Goal: Task Accomplishment & Management: Manage account settings

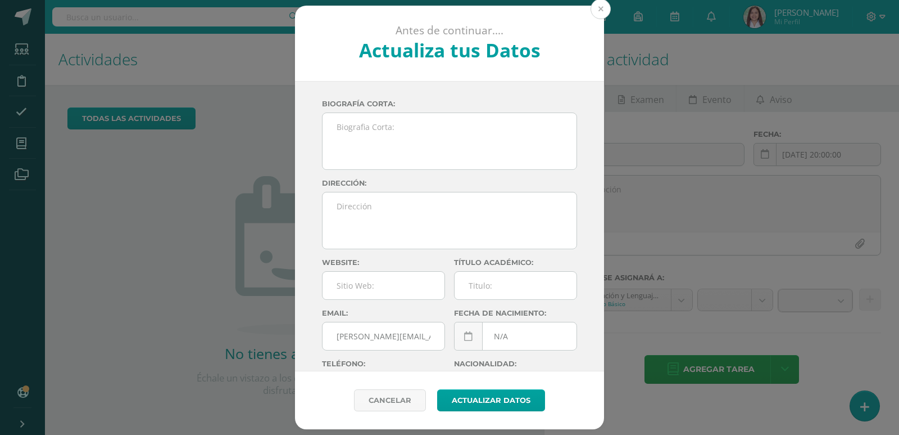
click at [600, 9] on button at bounding box center [601, 9] width 20 height 20
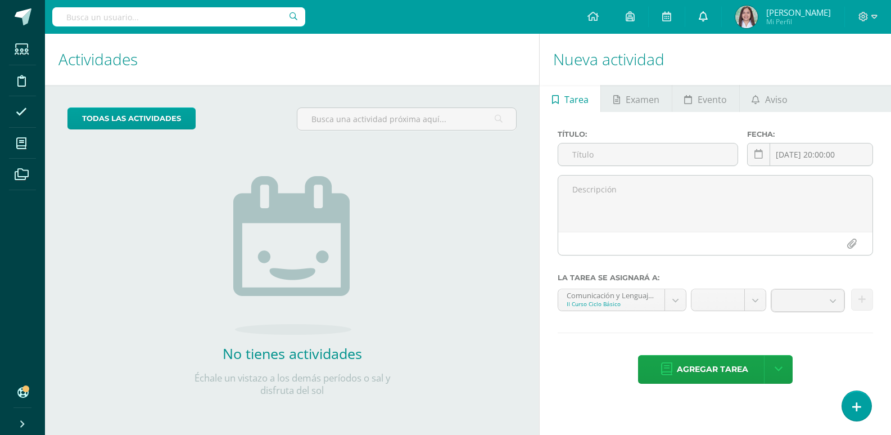
click at [714, 23] on link at bounding box center [703, 17] width 36 height 34
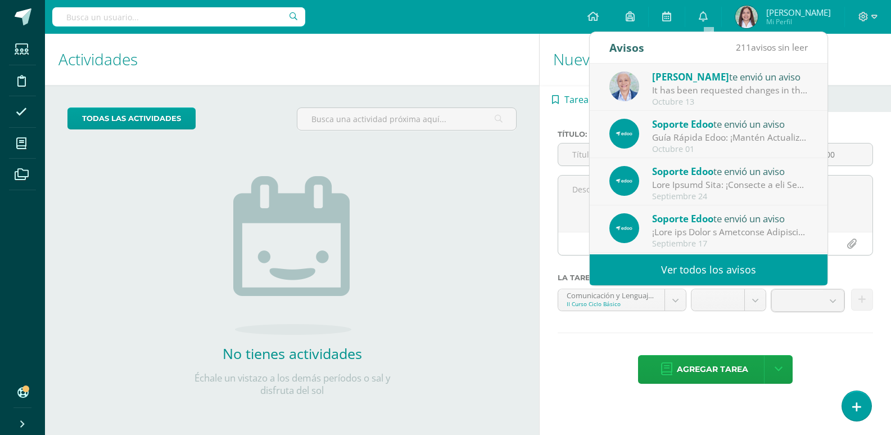
click at [730, 86] on div "It has been requested changes in the review of the unit Unidad 4 for the course…" at bounding box center [730, 90] width 156 height 13
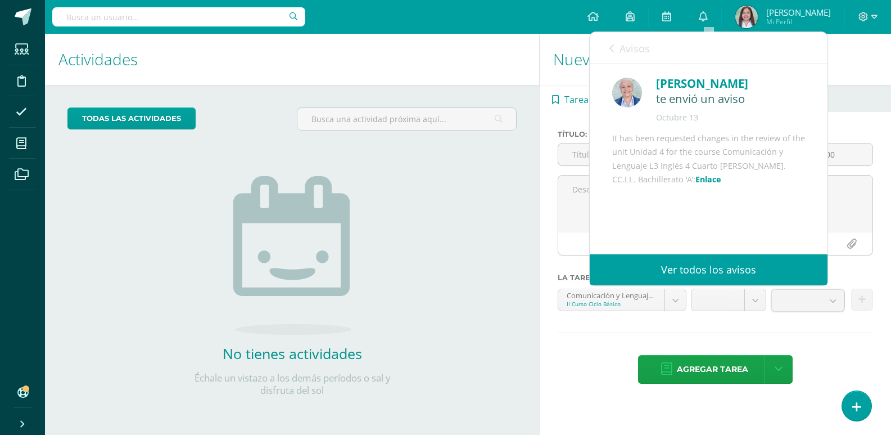
scroll to position [42, 0]
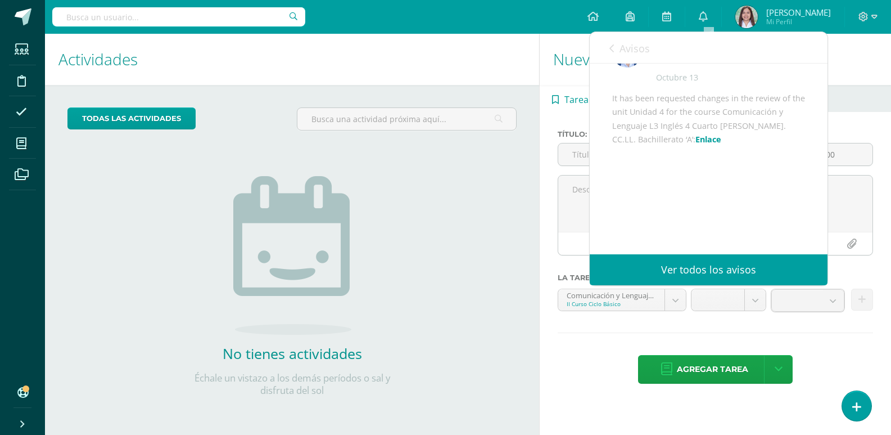
click at [695, 144] on link "Enlace" at bounding box center [708, 139] width 26 height 11
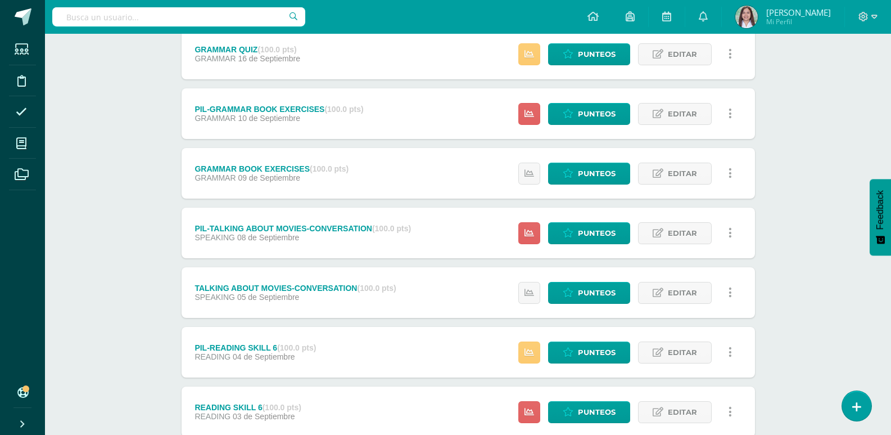
scroll to position [828, 0]
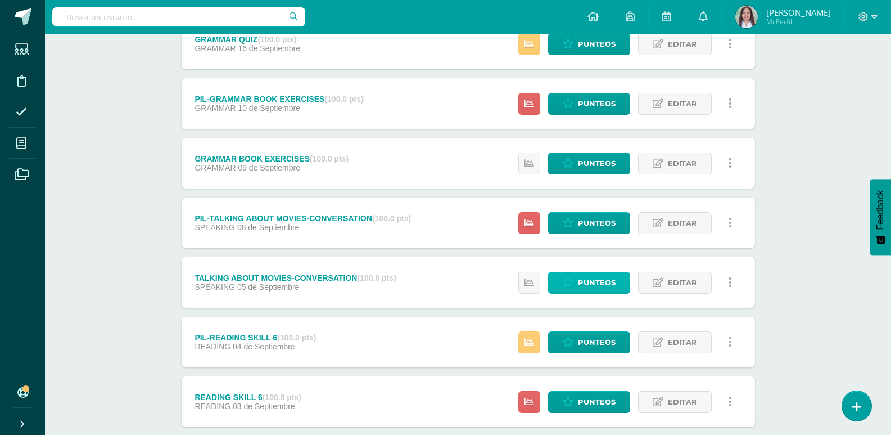
click at [598, 293] on span "Punteos" at bounding box center [597, 282] width 38 height 21
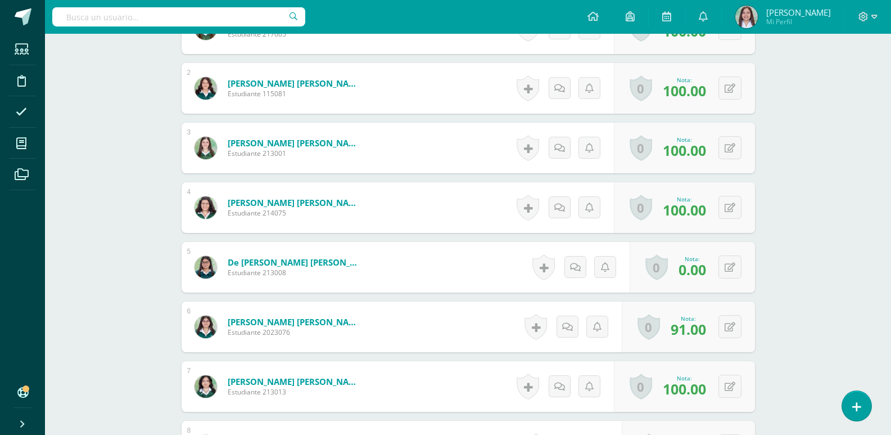
scroll to position [399, 0]
click at [739, 278] on button at bounding box center [738, 267] width 24 height 24
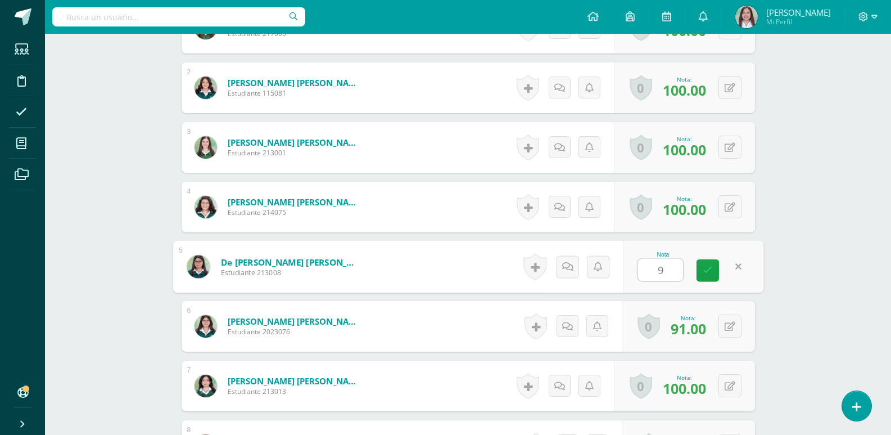
type input "98"
click at [708, 274] on icon at bounding box center [708, 270] width 10 height 10
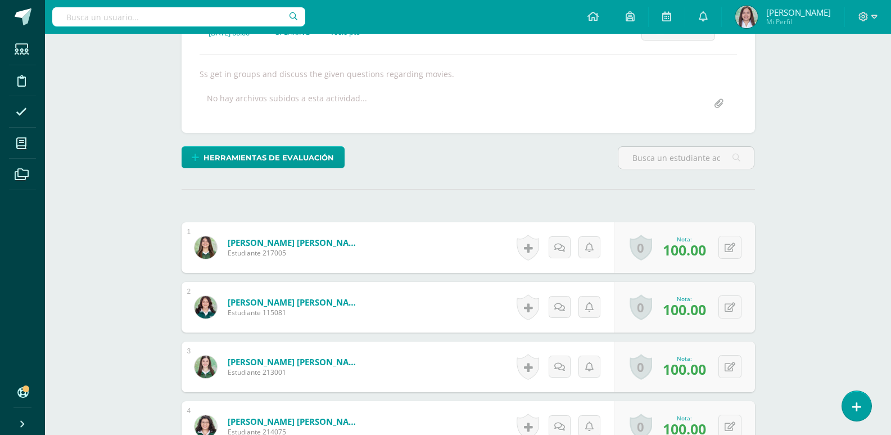
scroll to position [0, 0]
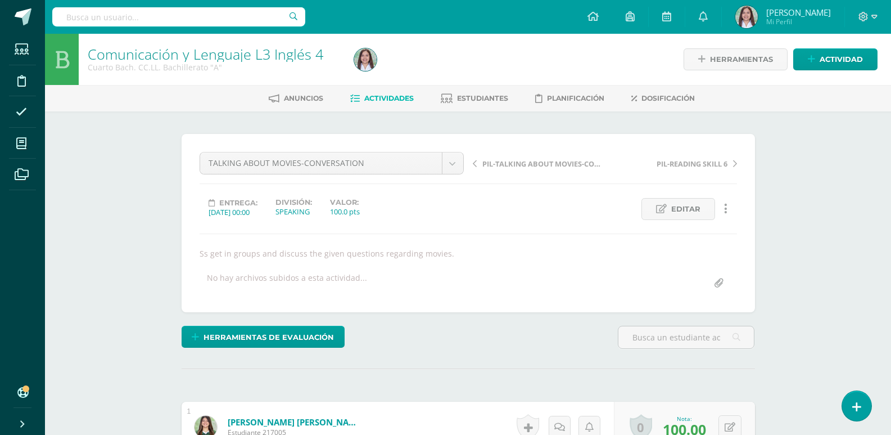
click at [396, 102] on span "Actividades" at bounding box center [388, 98] width 49 height 8
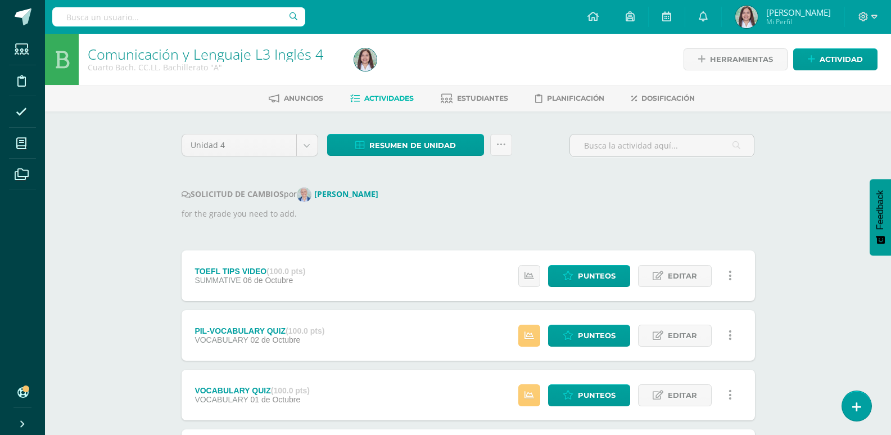
click at [456, 156] on span "Resumen de unidad" at bounding box center [412, 145] width 87 height 21
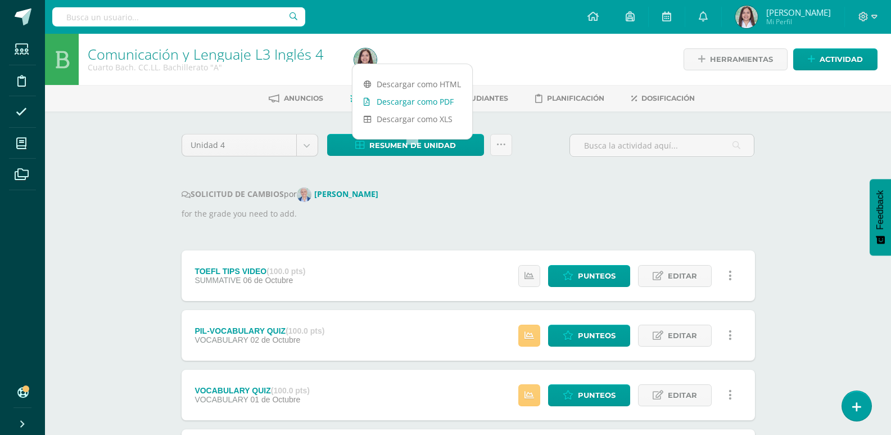
click at [450, 100] on link "Descargar como PDF" at bounding box center [412, 101] width 120 height 17
click at [504, 150] on icon at bounding box center [501, 145] width 10 height 10
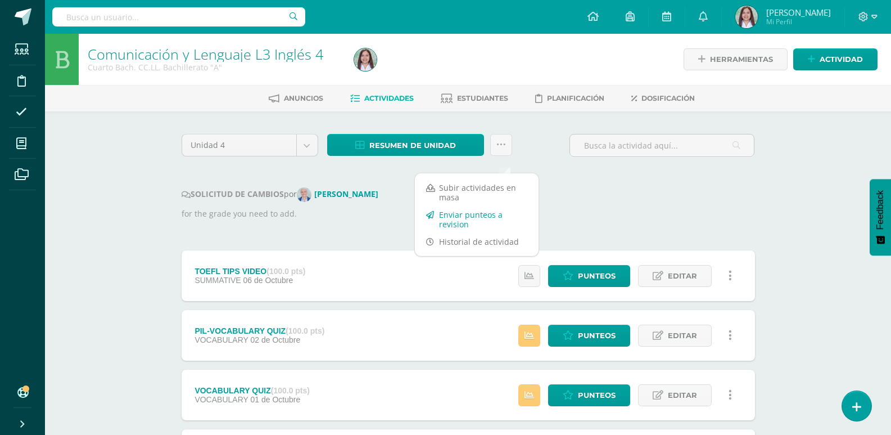
click at [487, 220] on link "Enviar punteos a revision" at bounding box center [477, 219] width 124 height 27
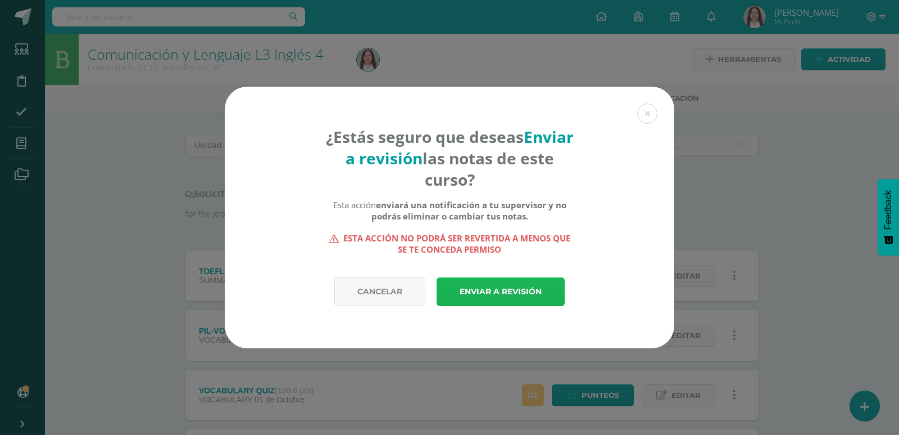
click at [513, 291] on link "Enviar a revisión" at bounding box center [501, 291] width 128 height 29
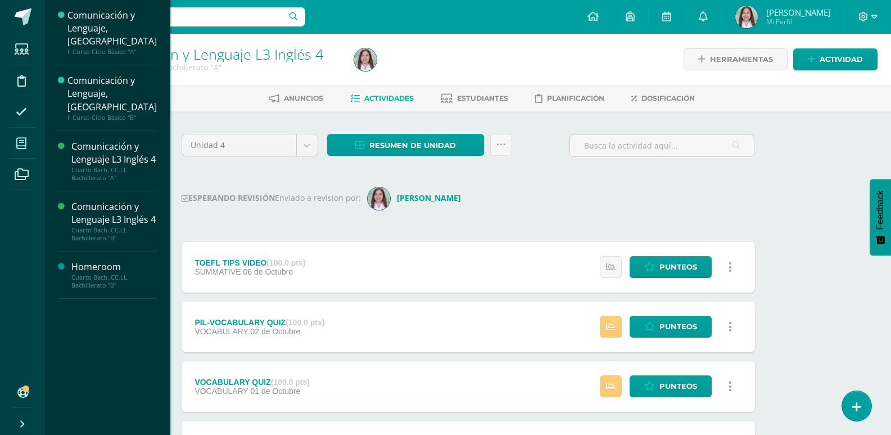
click at [34, 148] on span at bounding box center [21, 142] width 25 height 25
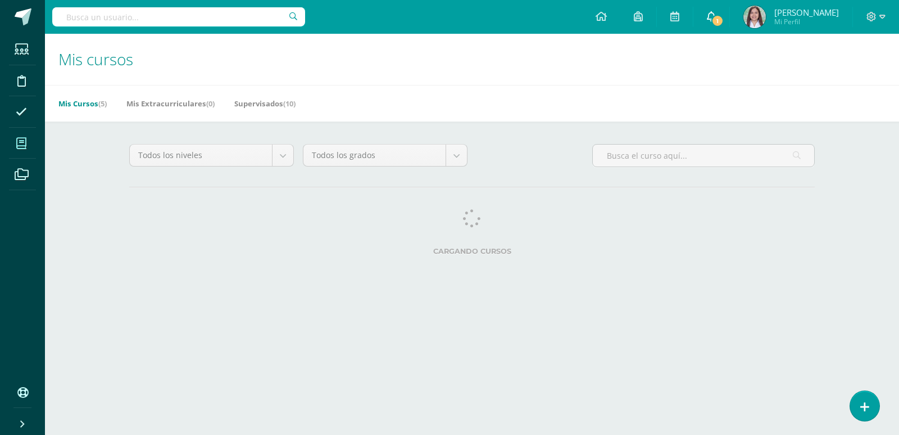
click at [719, 21] on span "1" at bounding box center [718, 21] width 12 height 12
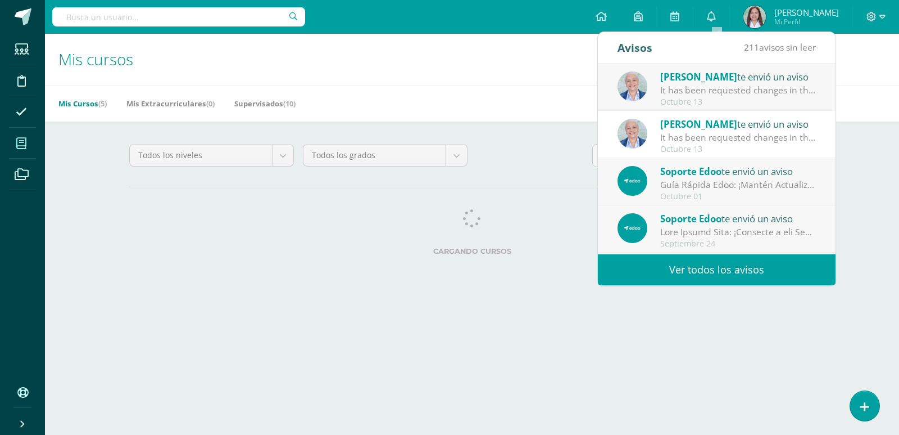
click at [717, 91] on div "It has been requested changes in the review of the unit Unidad 4 for the course…" at bounding box center [739, 90] width 156 height 13
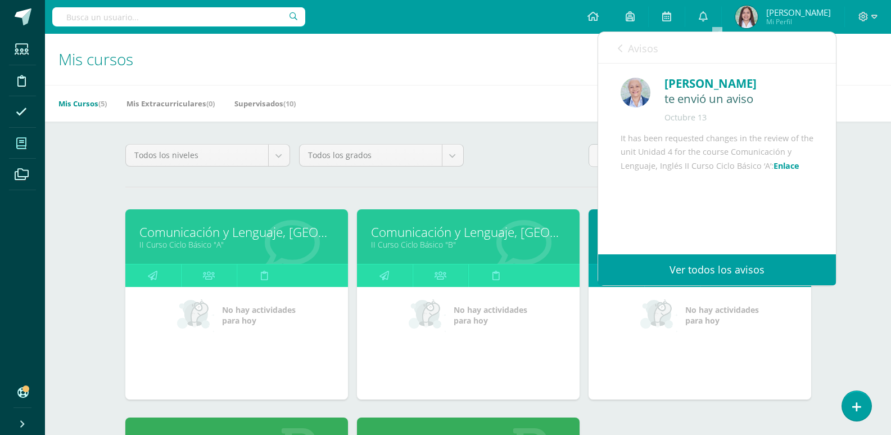
click at [792, 171] on link "Enlace" at bounding box center [787, 165] width 26 height 11
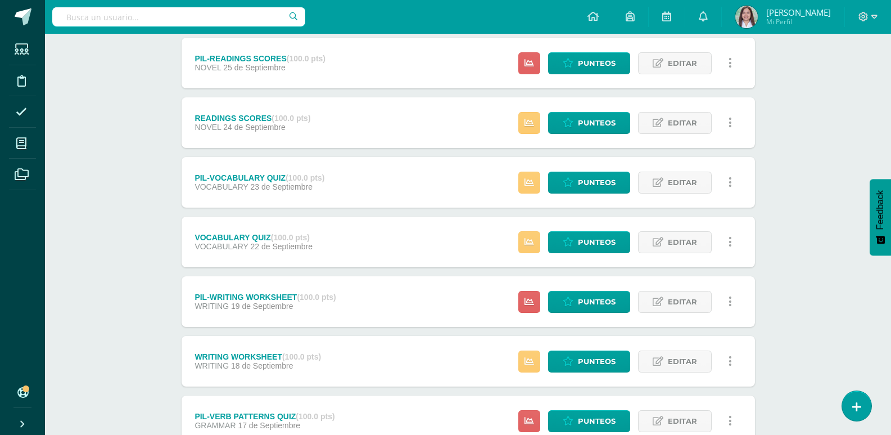
scroll to position [666, 0]
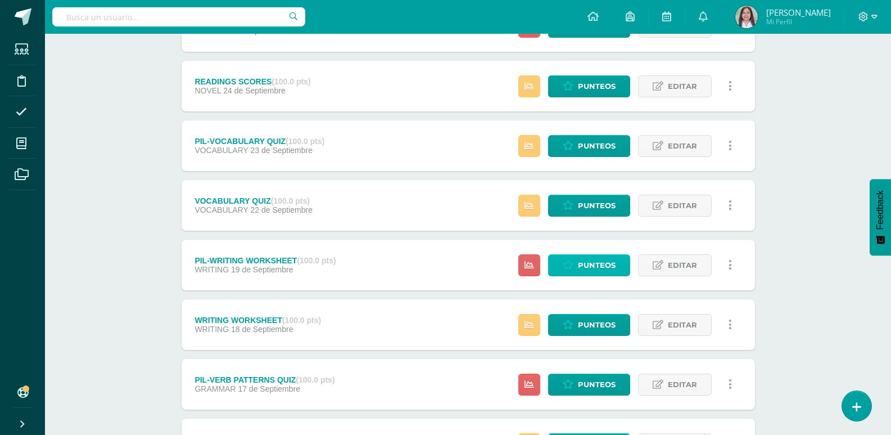
click at [599, 275] on span "Punteos" at bounding box center [597, 265] width 38 height 21
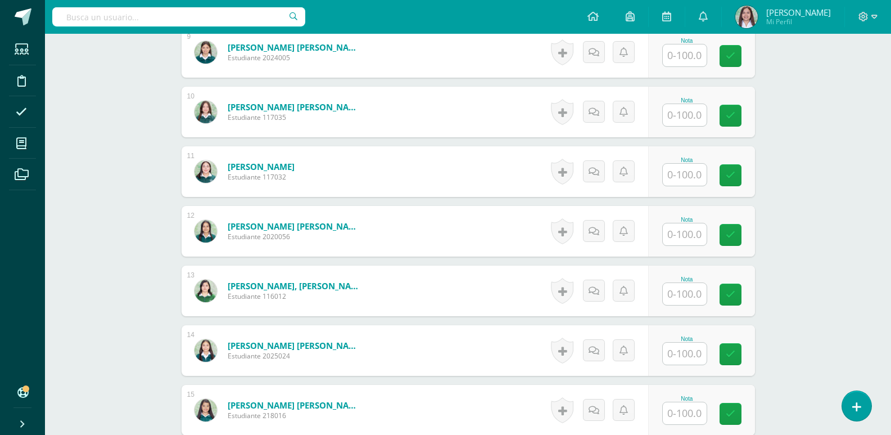
scroll to position [852, 0]
click at [694, 245] on input "text" at bounding box center [690, 234] width 45 height 22
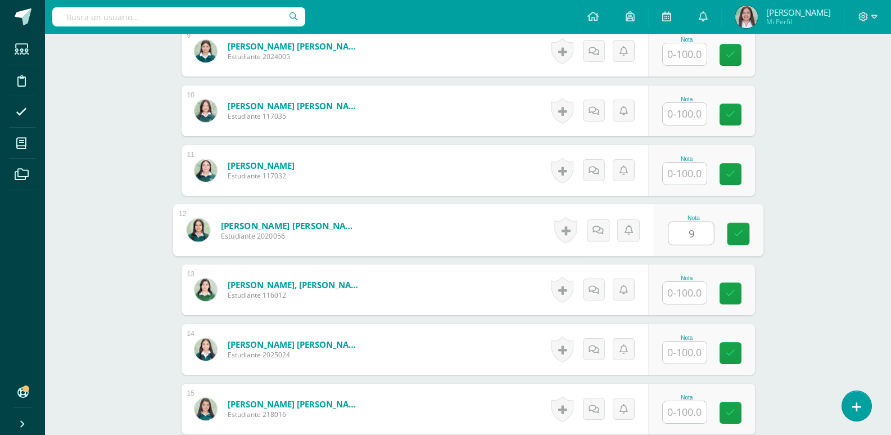
type input "90"
click at [747, 245] on link at bounding box center [738, 234] width 22 height 22
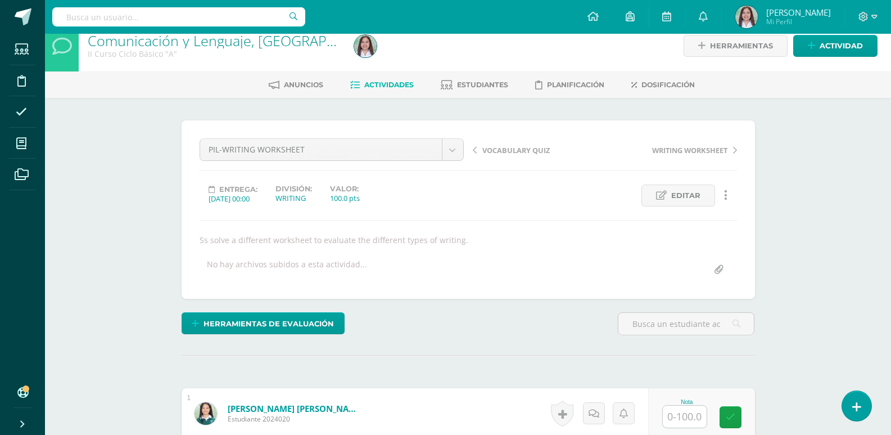
scroll to position [2, 0]
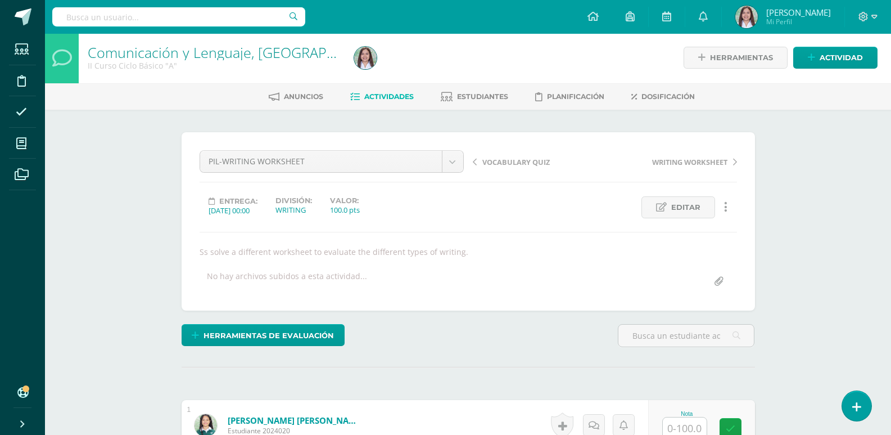
click at [390, 99] on span "Actividades" at bounding box center [388, 96] width 49 height 8
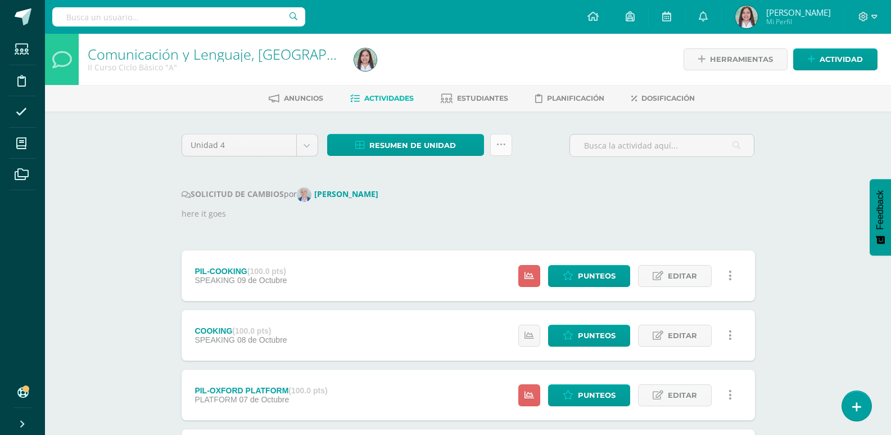
click at [506, 150] on icon at bounding box center [501, 145] width 10 height 10
click at [568, 166] on div "Unidad 4 Unidad 1 Unidad 2 Unidad 3 Unidad 4 Resumen de unidad Descargar como H…" at bounding box center [468, 150] width 582 height 32
click at [417, 151] on span "Resumen de unidad" at bounding box center [412, 145] width 87 height 21
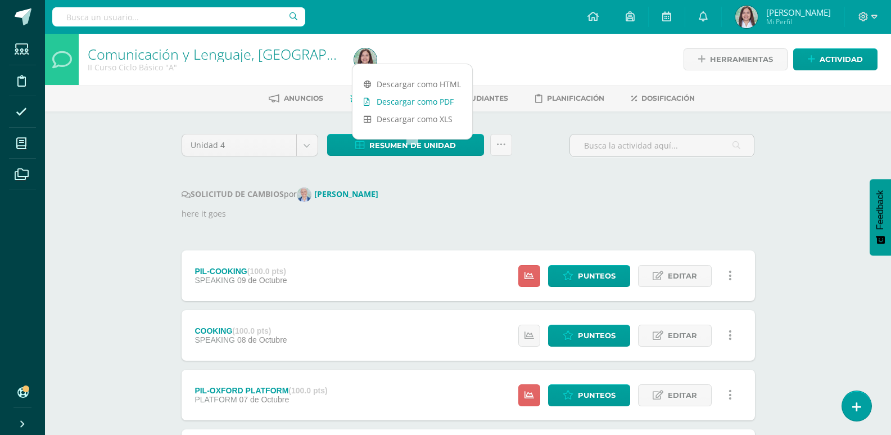
click at [428, 105] on link "Descargar como PDF" at bounding box center [412, 101] width 120 height 17
click at [465, 220] on div "SOLICITUD DE CAMBIOS por Mónica Maddaleno here it goes" at bounding box center [468, 203] width 573 height 33
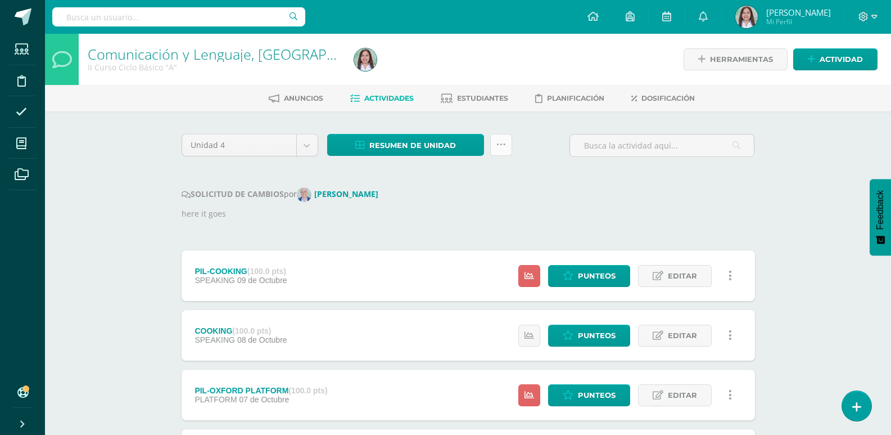
click at [503, 150] on icon at bounding box center [501, 145] width 10 height 10
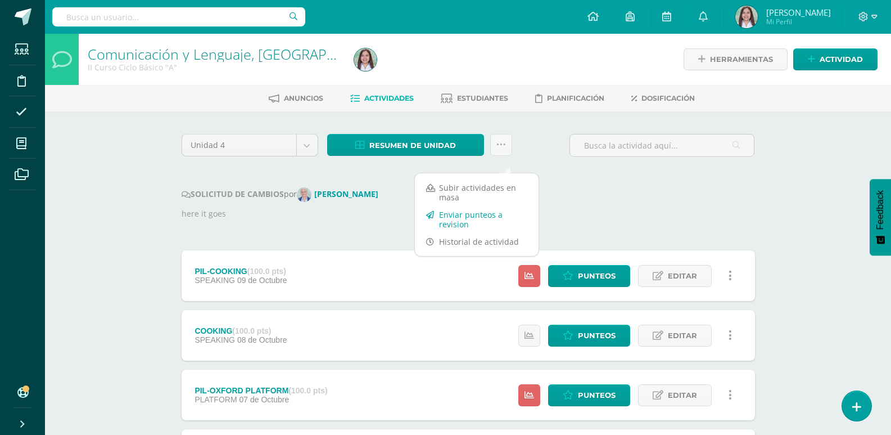
click at [501, 211] on link "Enviar punteos a revision" at bounding box center [477, 219] width 124 height 27
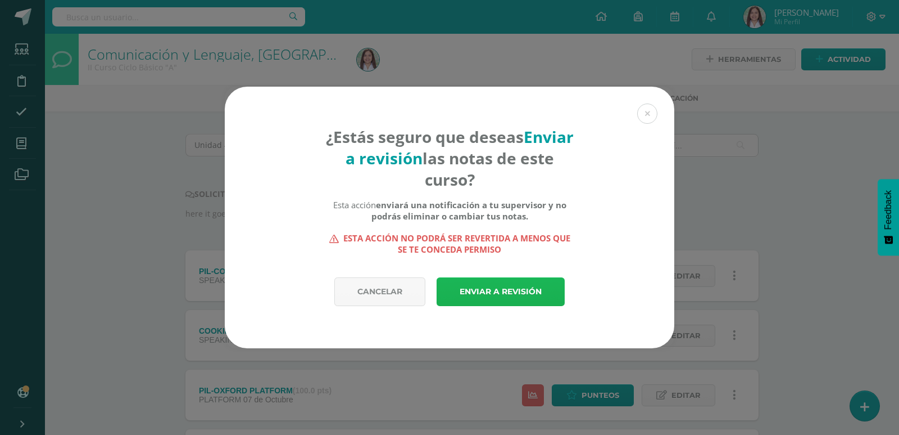
click at [508, 291] on link "Enviar a revisión" at bounding box center [501, 291] width 128 height 29
